Goal: Information Seeking & Learning: Learn about a topic

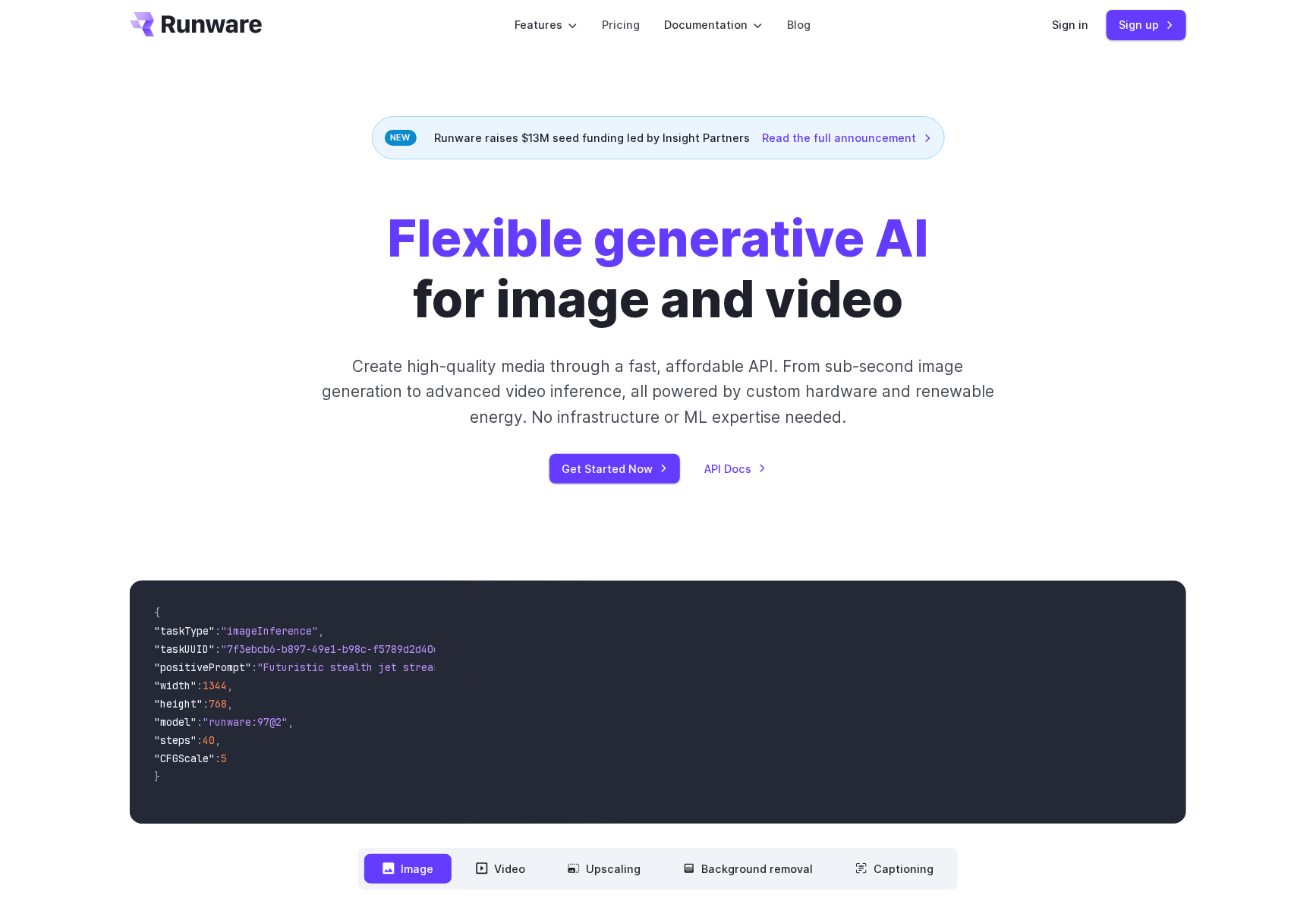
scroll to position [16, 0]
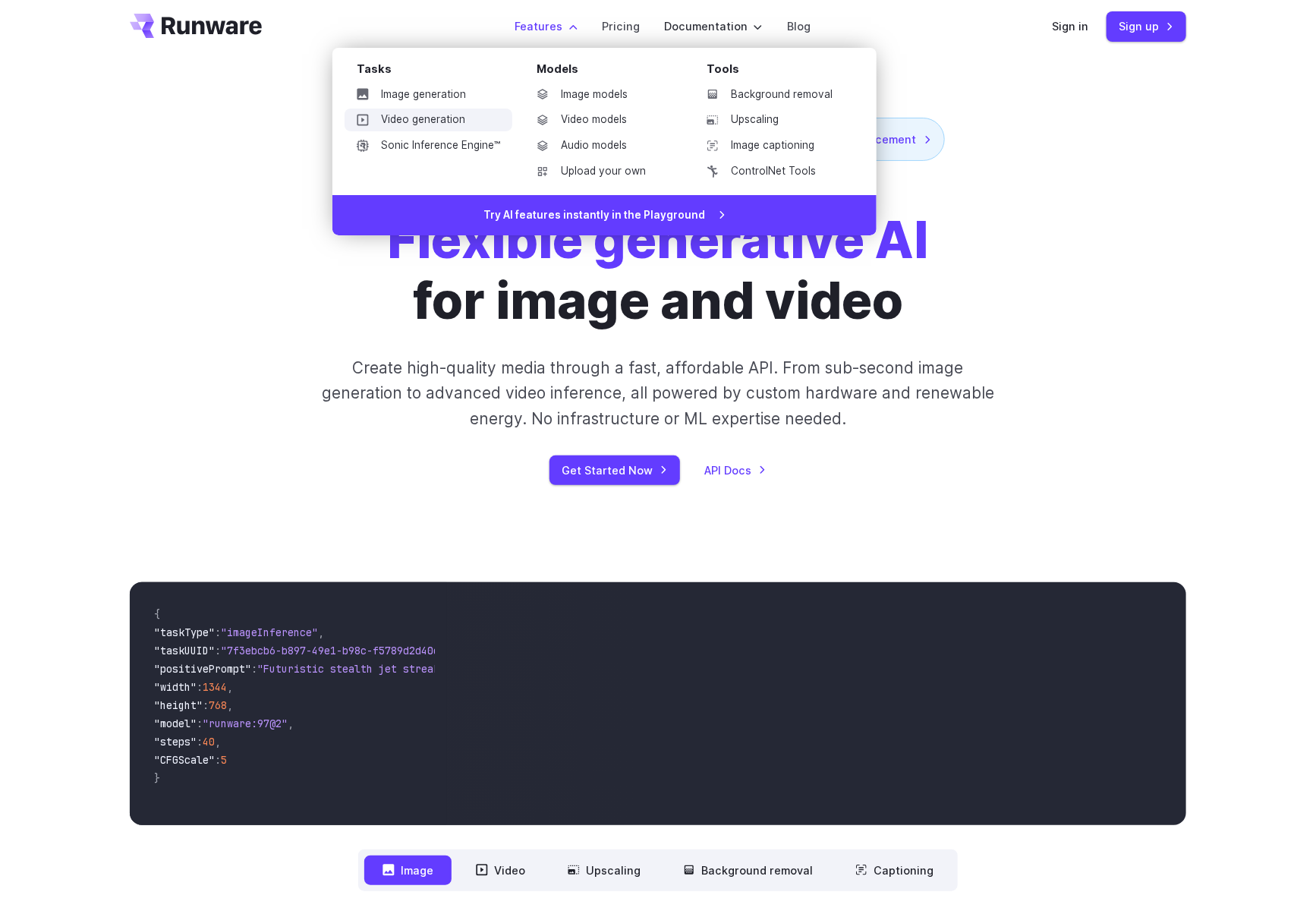
click at [429, 113] on link "Video generation" at bounding box center [428, 120] width 168 height 23
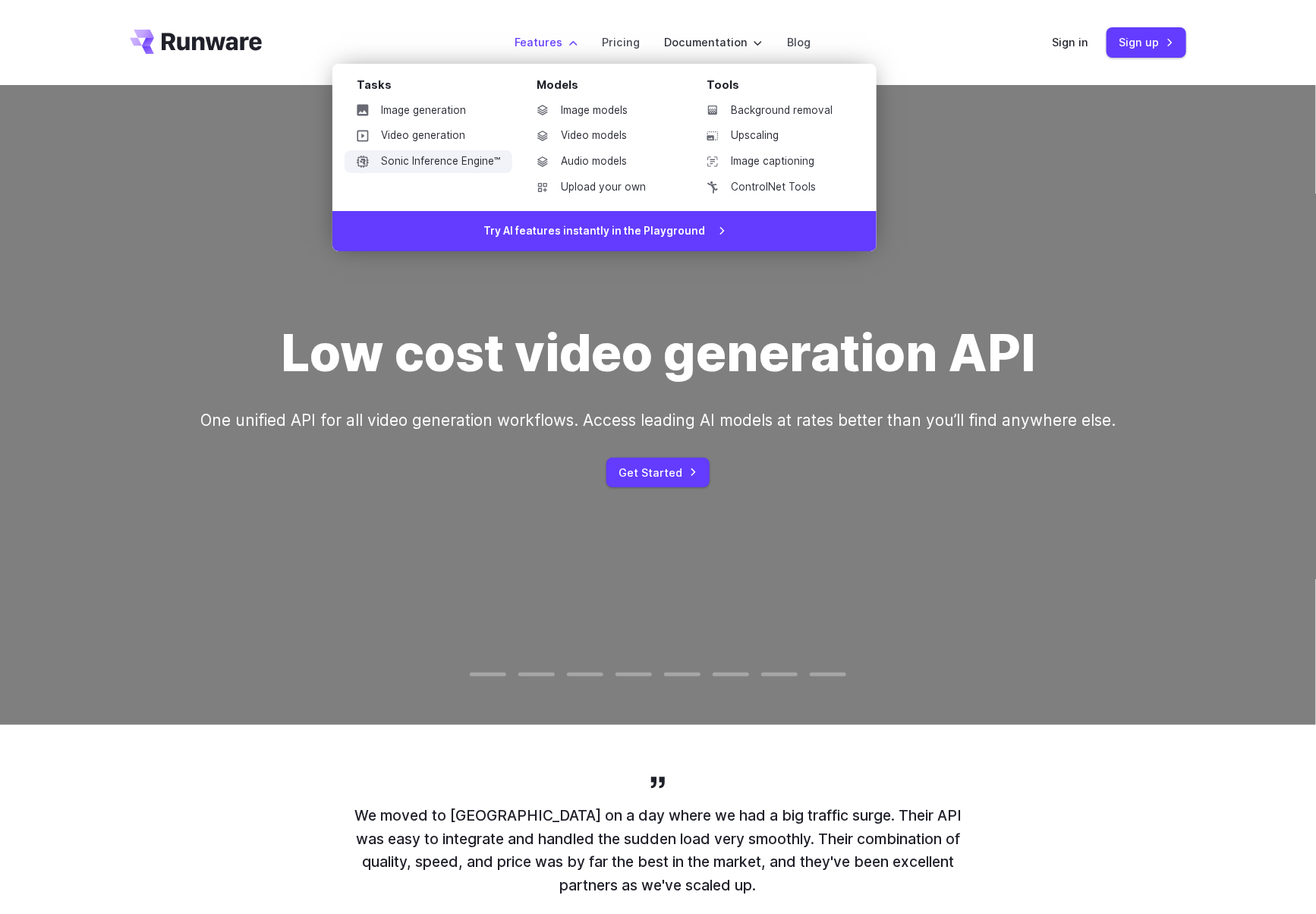
drag, startPoint x: 436, startPoint y: 168, endPoint x: 446, endPoint y: 168, distance: 10.0
click at [436, 168] on link "Sonic Inference Engine™" at bounding box center [428, 161] width 168 height 23
click at [467, 161] on link "Sonic Inference Engine™" at bounding box center [428, 161] width 168 height 23
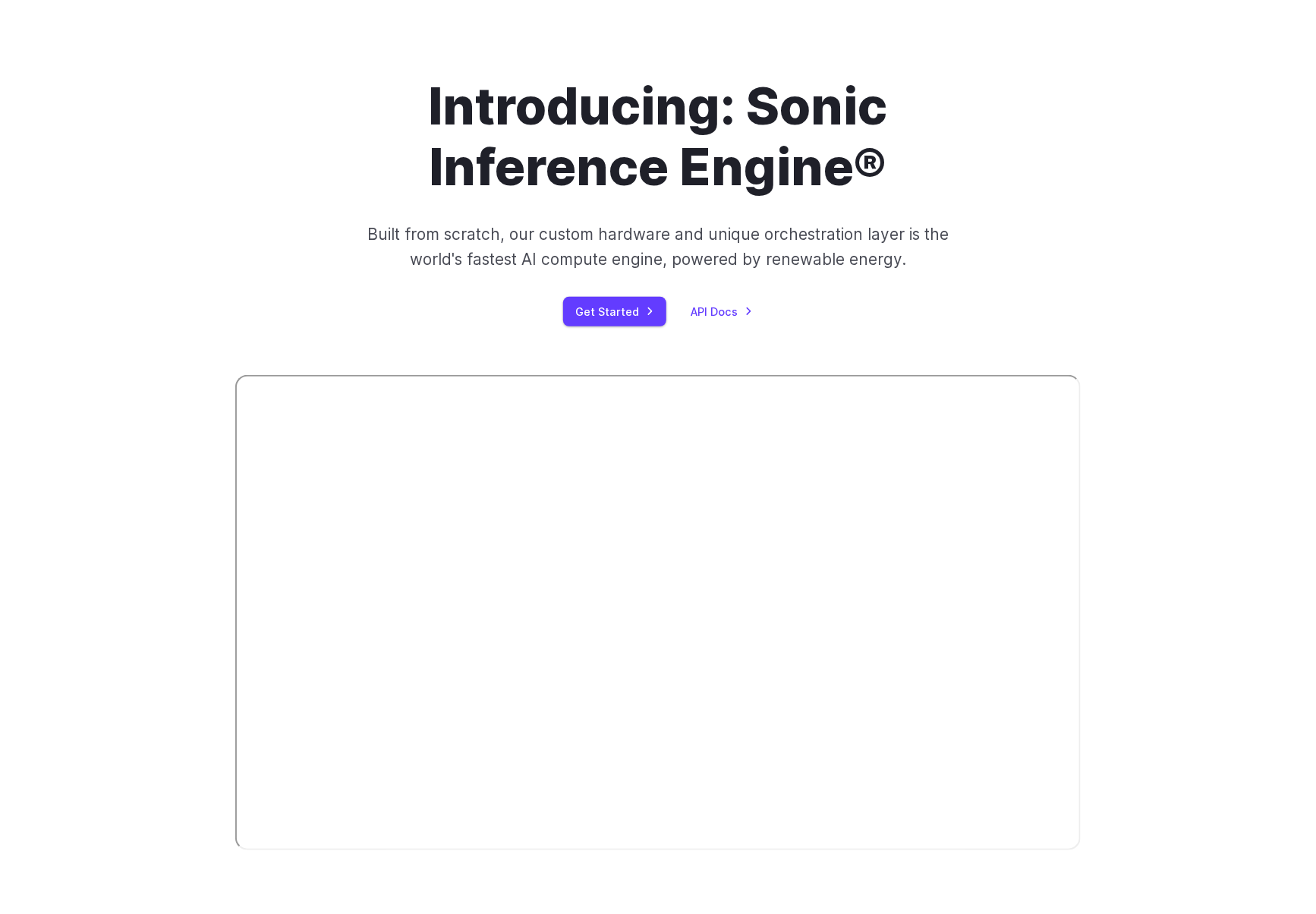
scroll to position [186, 0]
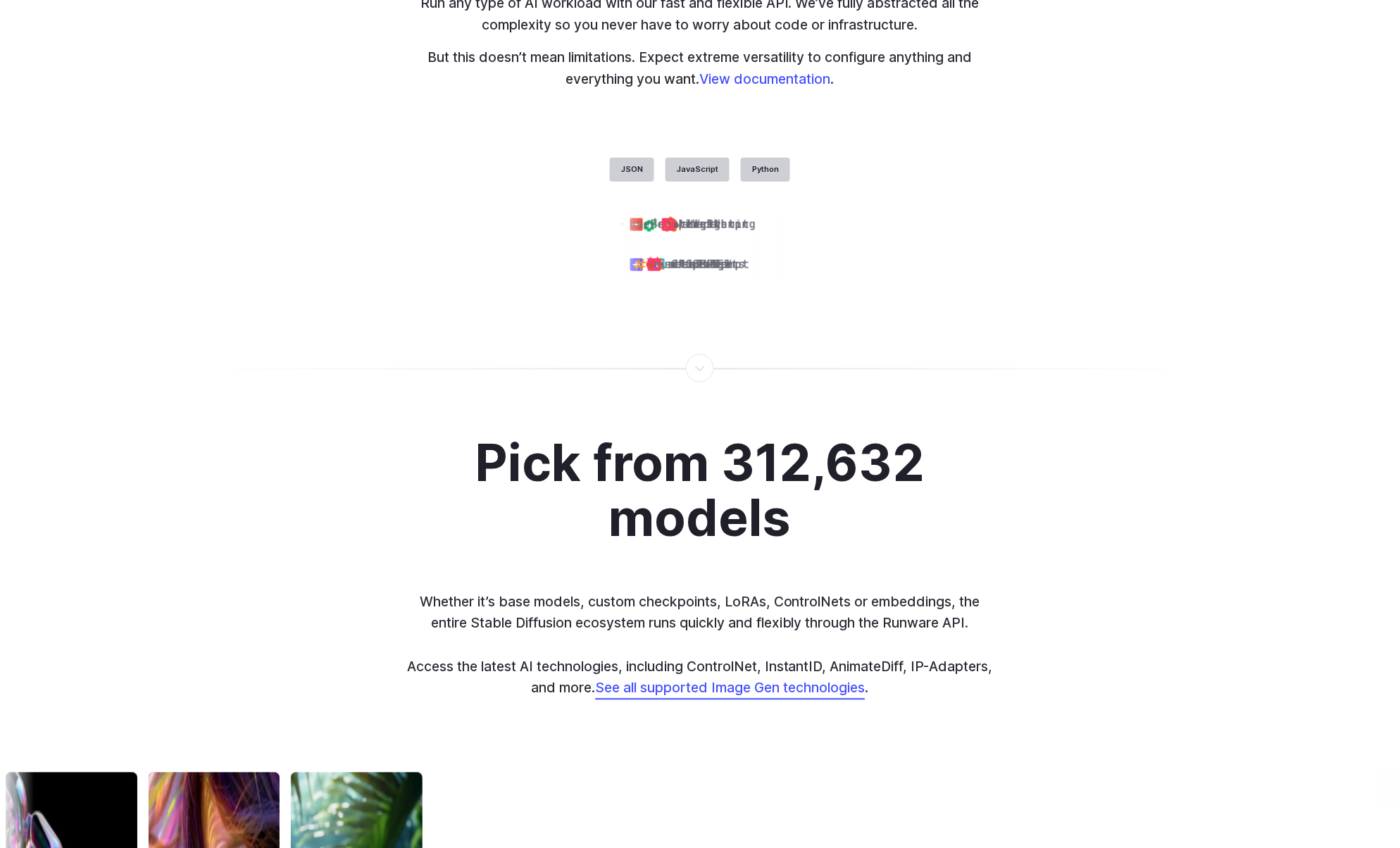
scroll to position [3522, 0]
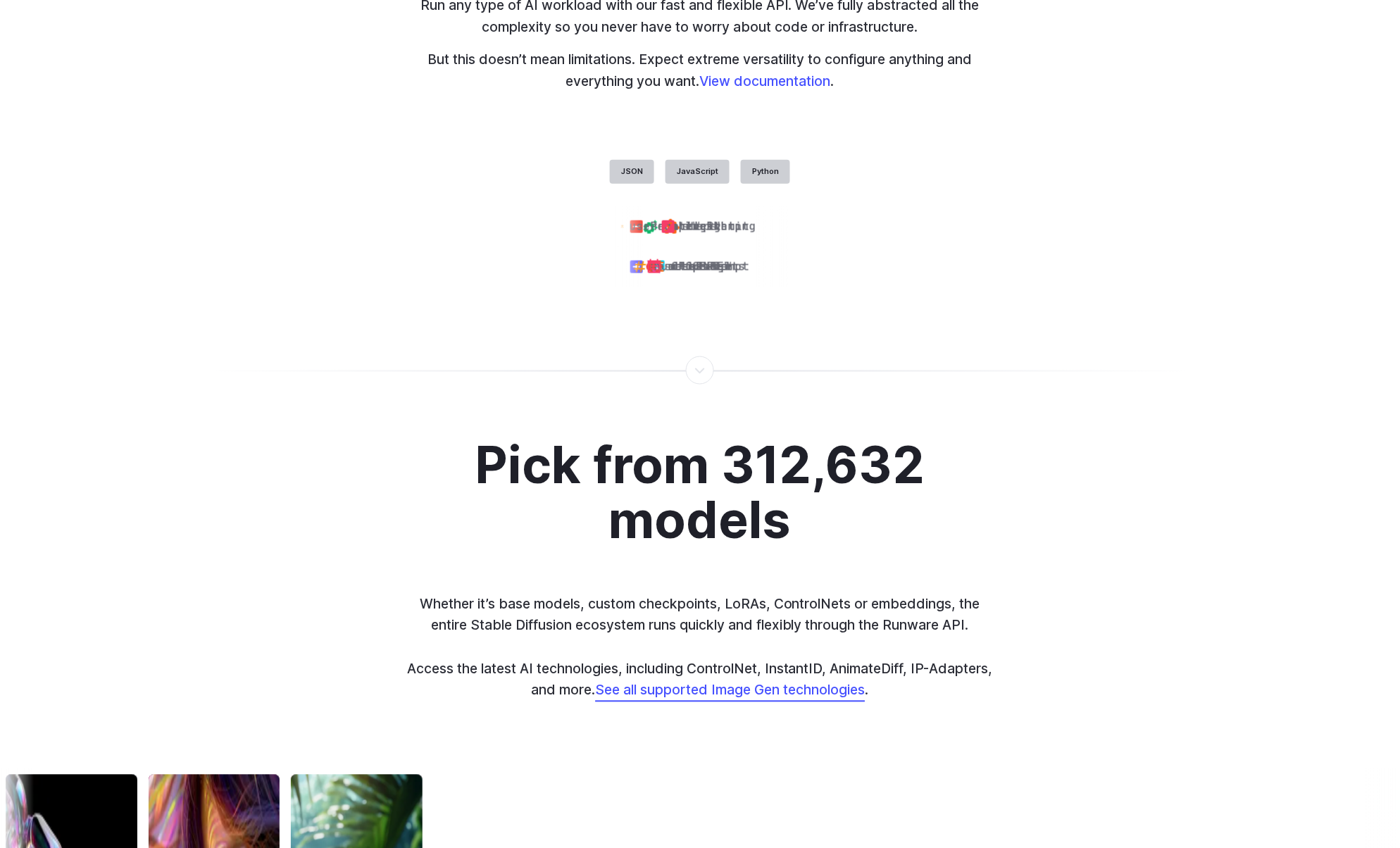
drag, startPoint x: 737, startPoint y: 495, endPoint x: 803, endPoint y: 499, distance: 66.1
click at [1220, 287] on div "positivePrompt" at bounding box center [1319, 267] width 158 height 41
drag, startPoint x: 725, startPoint y: 493, endPoint x: 690, endPoint y: 485, distance: 35.9
click at [1220, 287] on div "positivePrompt" at bounding box center [1319, 267] width 158 height 41
click at [1083, 287] on div "checkNSFW" at bounding box center [1162, 267] width 158 height 41
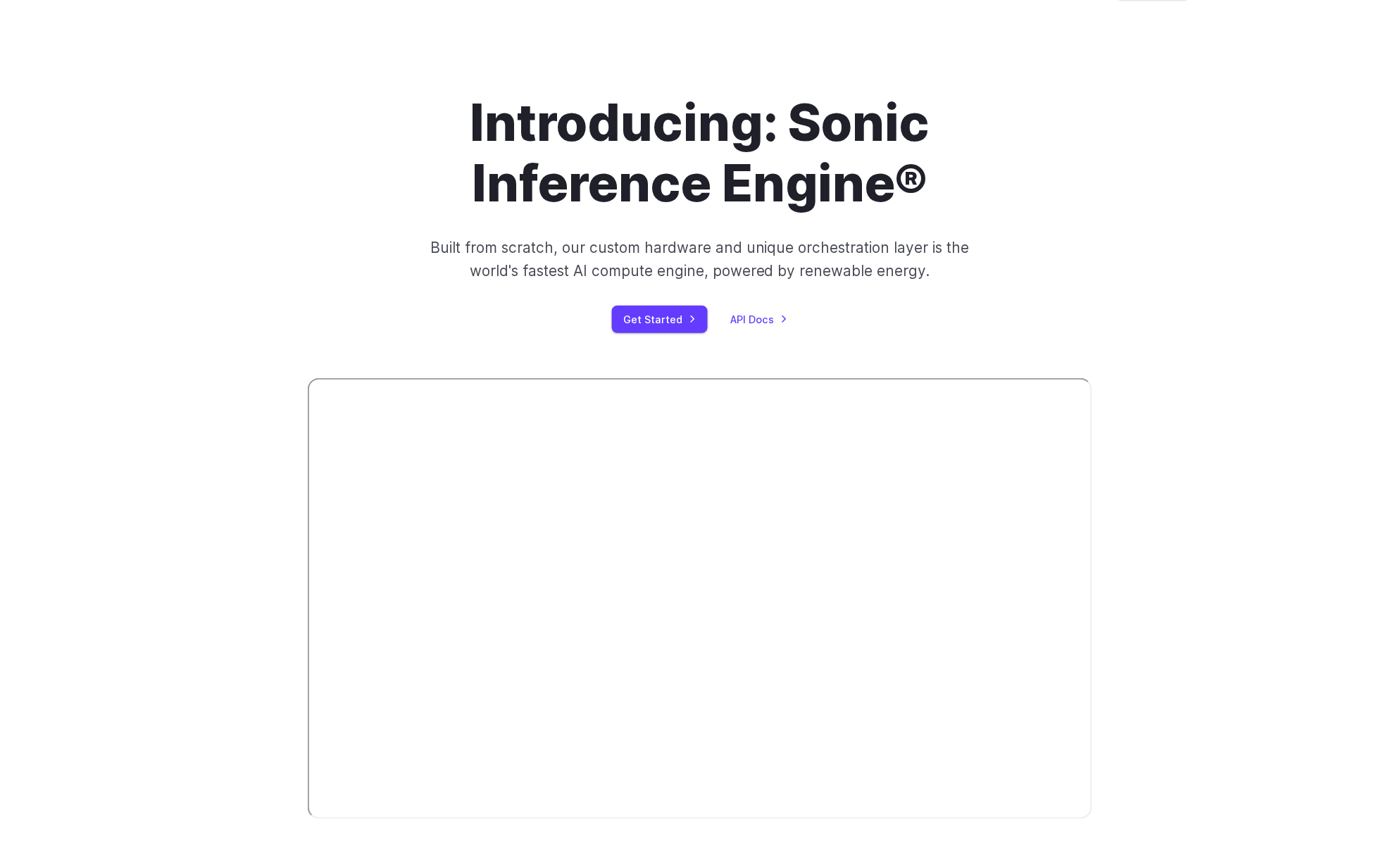
scroll to position [0, 0]
